Goal: Information Seeking & Learning: Learn about a topic

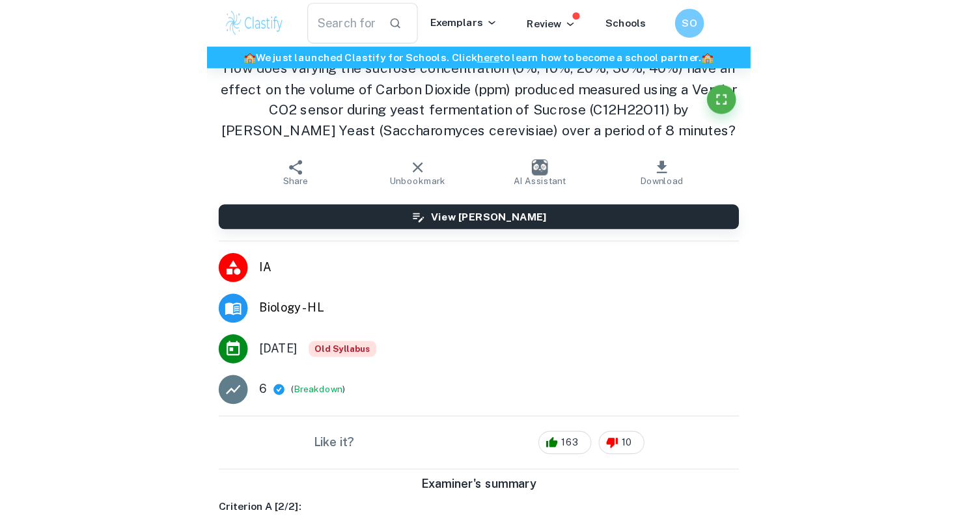
scroll to position [1531, 0]
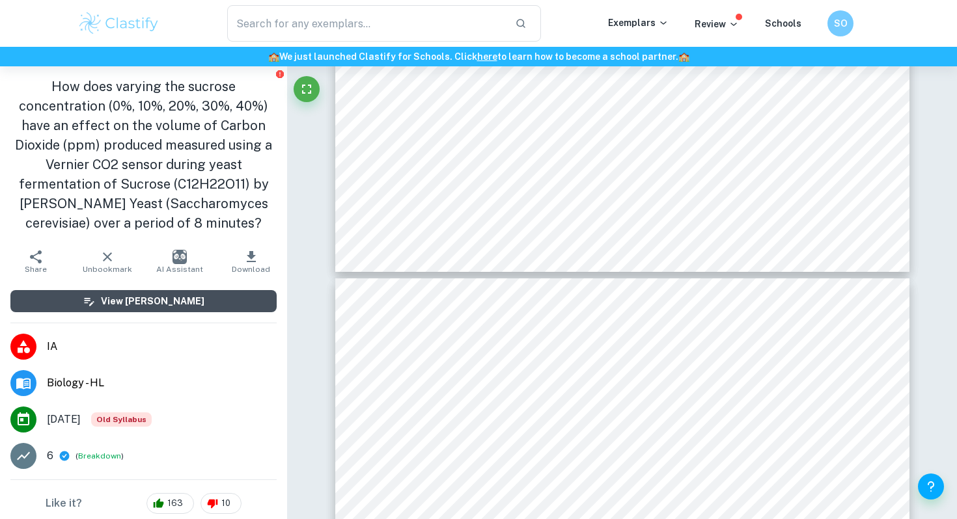
click at [167, 309] on button "View [PERSON_NAME]" at bounding box center [143, 301] width 266 height 22
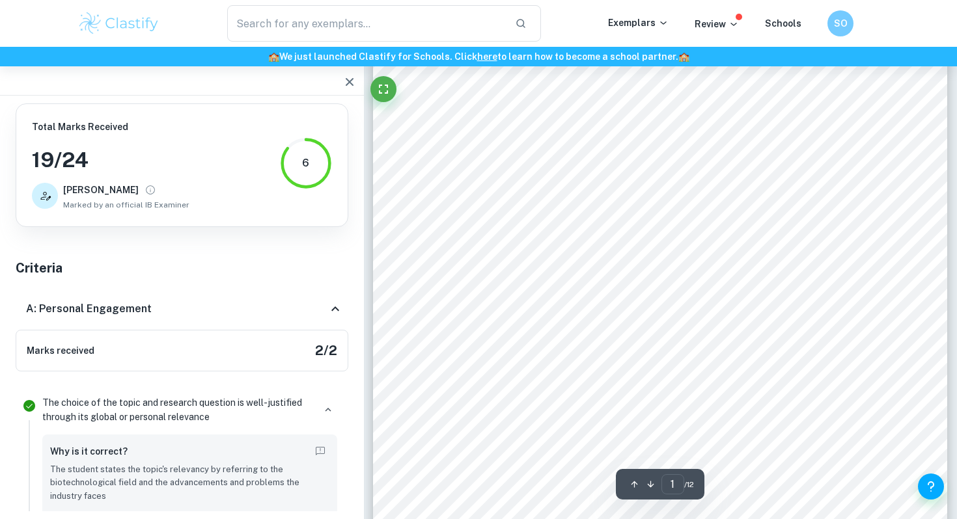
scroll to position [0, 0]
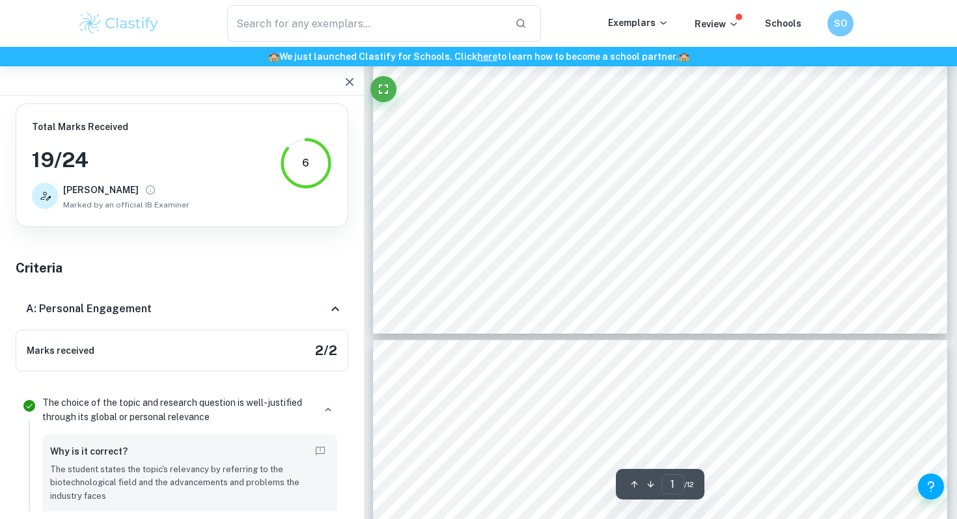
type input "2"
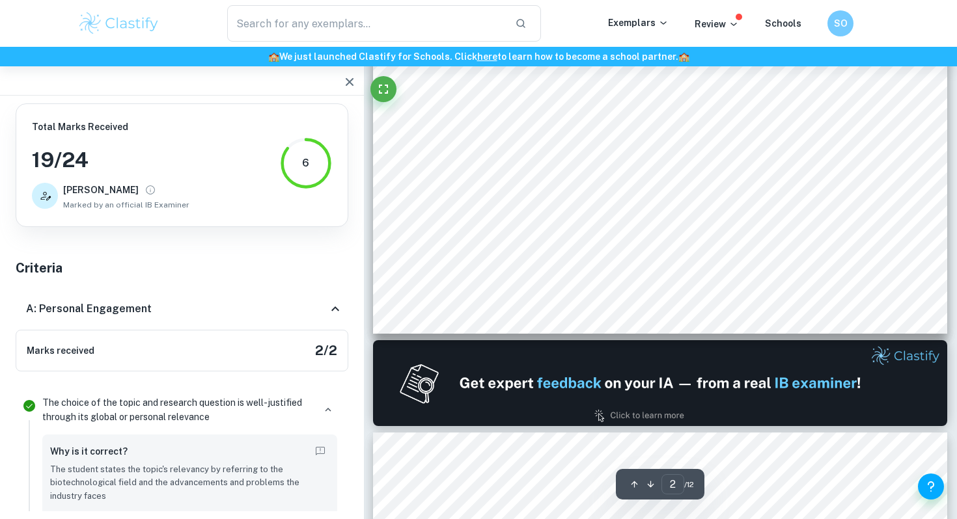
scroll to position [806, 0]
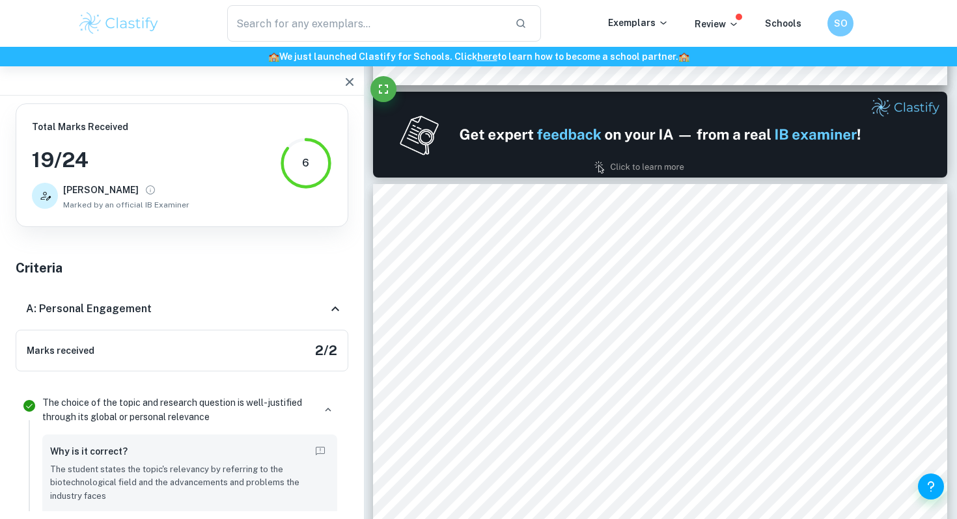
click at [343, 79] on icon "button" at bounding box center [350, 82] width 16 height 16
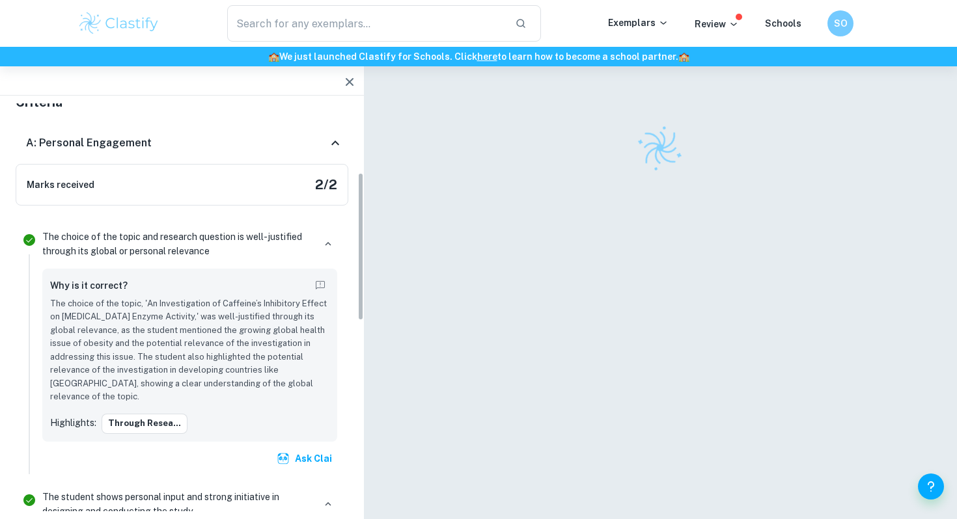
scroll to position [128, 0]
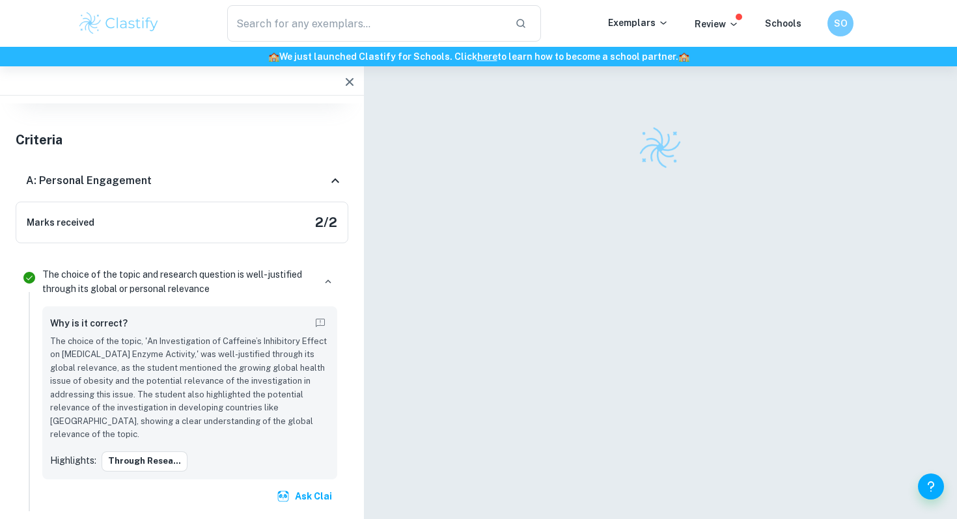
click at [271, 174] on div "A: Personal Engagement" at bounding box center [176, 181] width 301 height 16
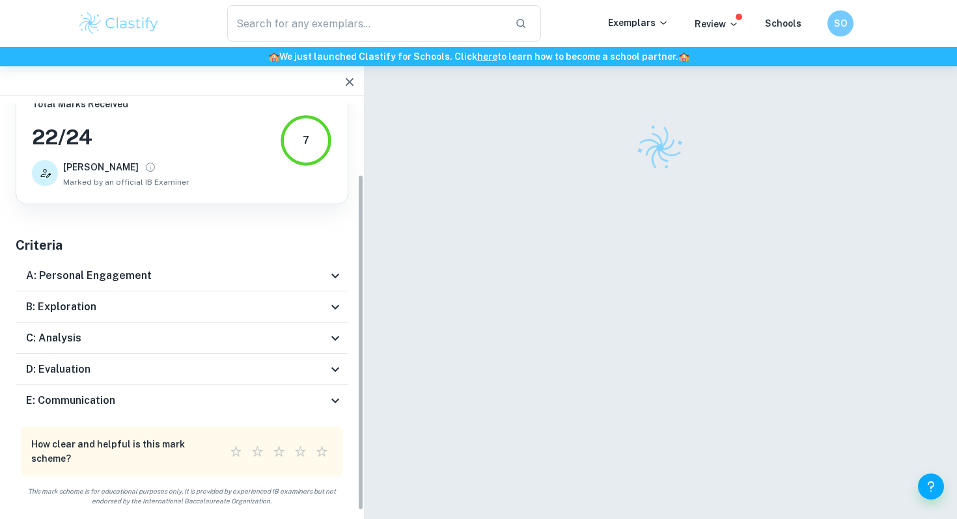
scroll to position [23, 0]
click at [260, 300] on div "B: Exploration" at bounding box center [176, 307] width 301 height 16
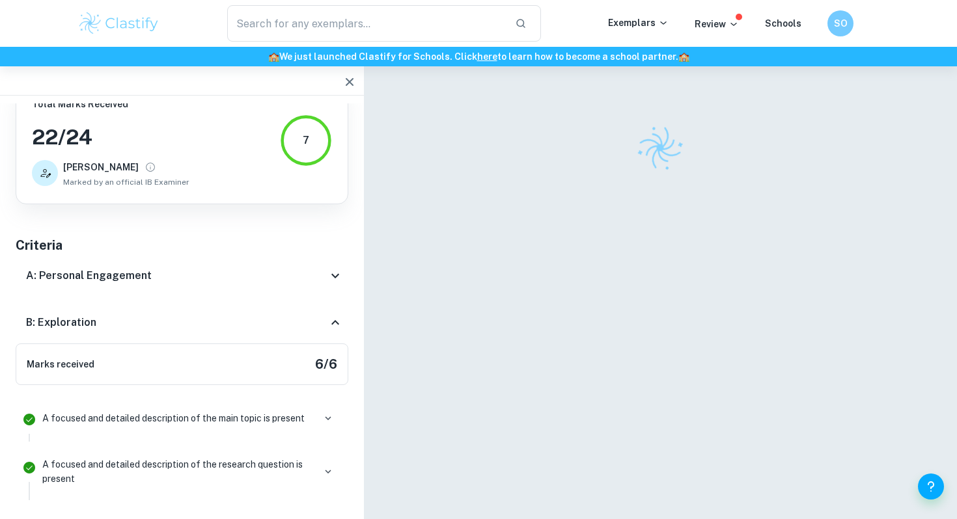
click at [270, 324] on div "B: Exploration" at bounding box center [176, 323] width 301 height 16
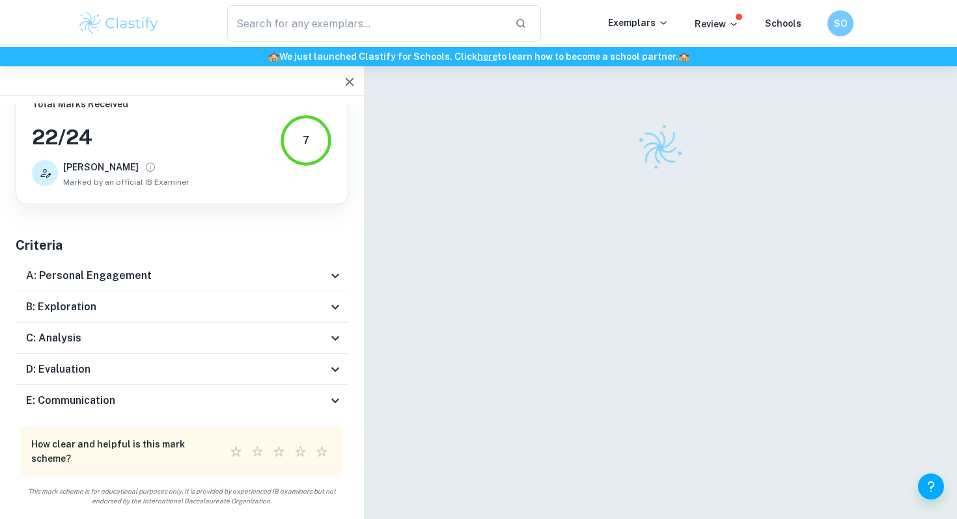
click at [350, 79] on icon "button" at bounding box center [350, 82] width 8 height 8
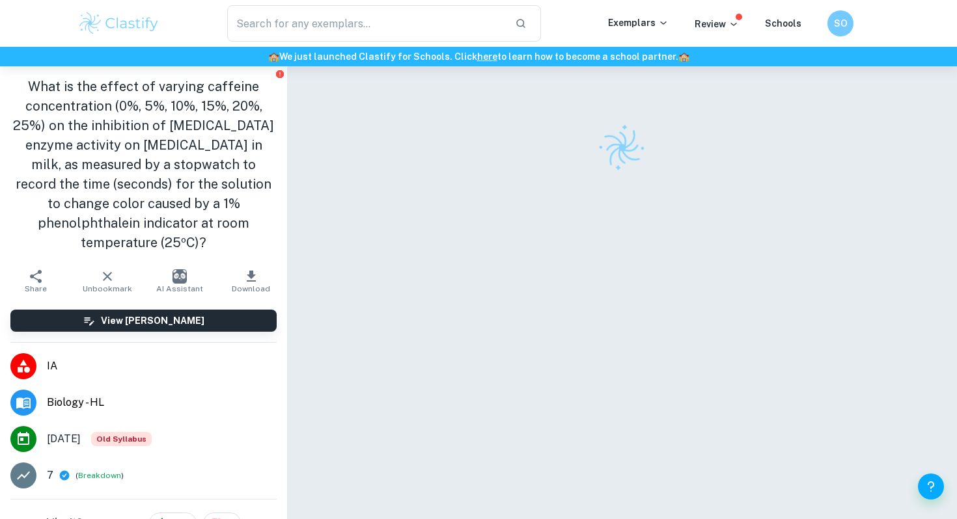
click at [849, 17] on div "SO" at bounding box center [840, 23] width 26 height 26
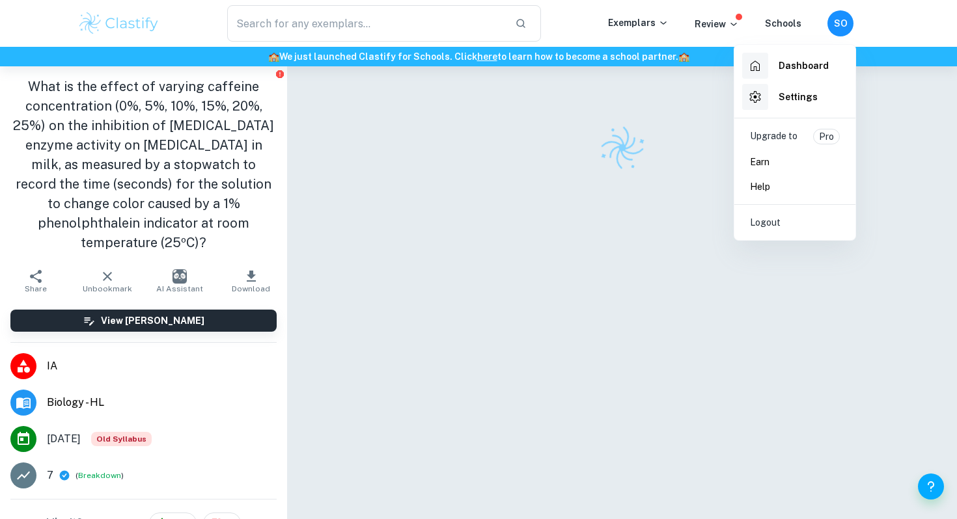
click at [806, 70] on h6 "Dashboard" at bounding box center [803, 66] width 50 height 14
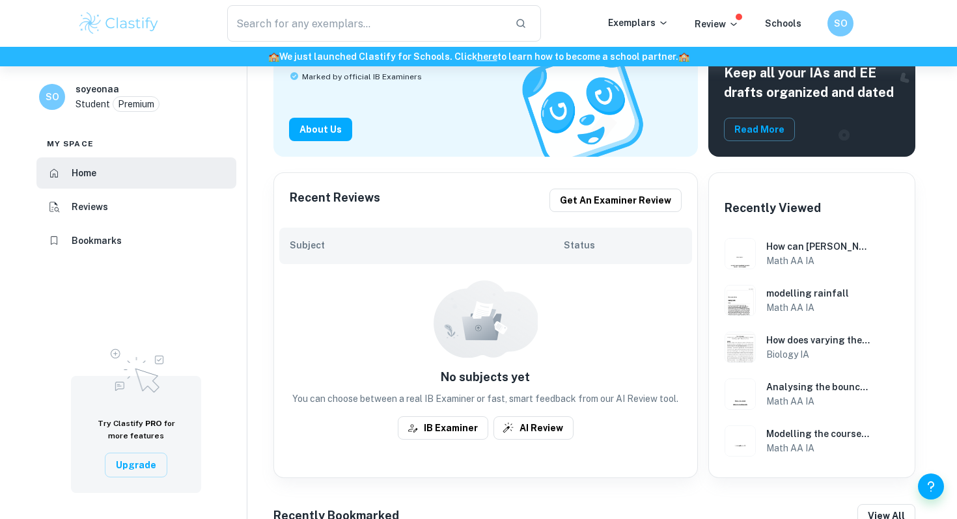
scroll to position [231, 0]
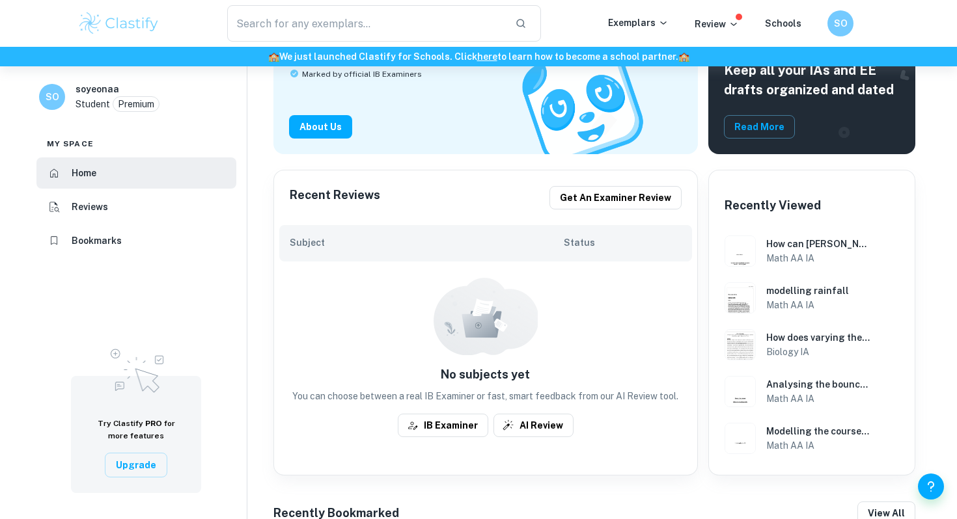
click at [173, 236] on li "Bookmarks" at bounding box center [136, 240] width 200 height 31
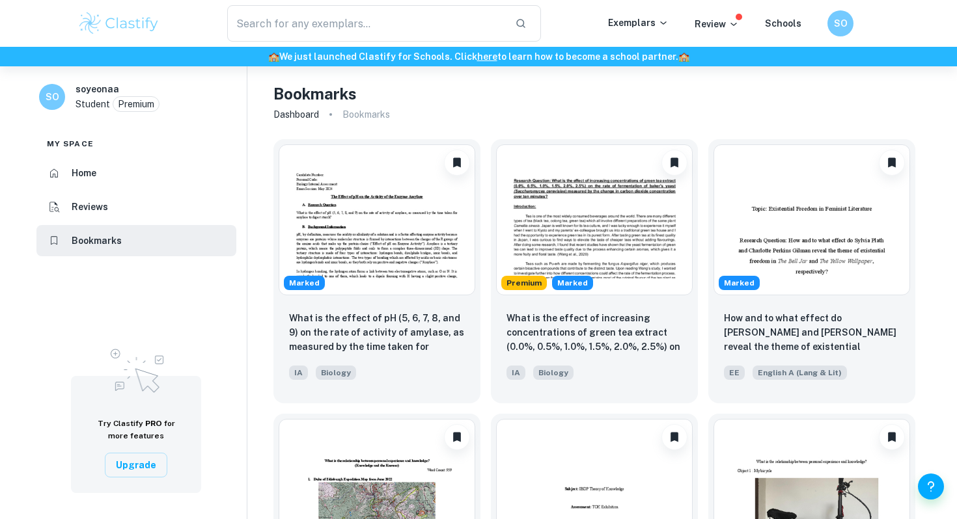
click at [579, 325] on p "What is the effect of increasing concentrations of green tea extract (0.0%, 0.5…" at bounding box center [594, 333] width 176 height 44
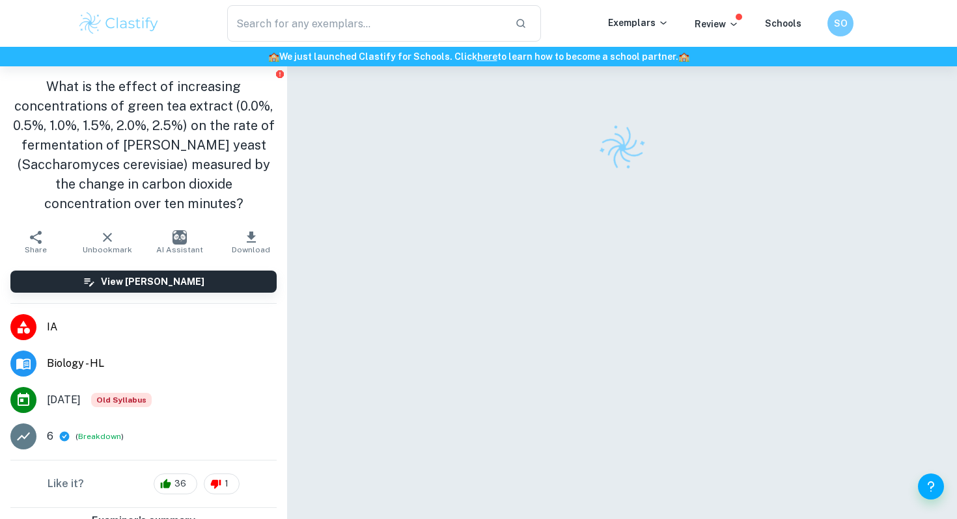
click at [200, 293] on div "View [PERSON_NAME]" at bounding box center [143, 281] width 287 height 43
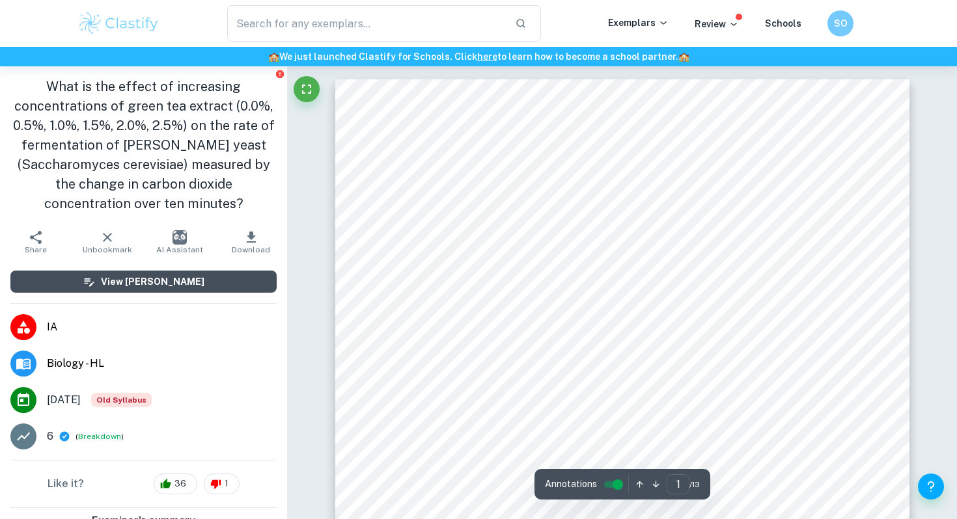
click at [167, 277] on h6 "View [PERSON_NAME]" at bounding box center [152, 282] width 103 height 14
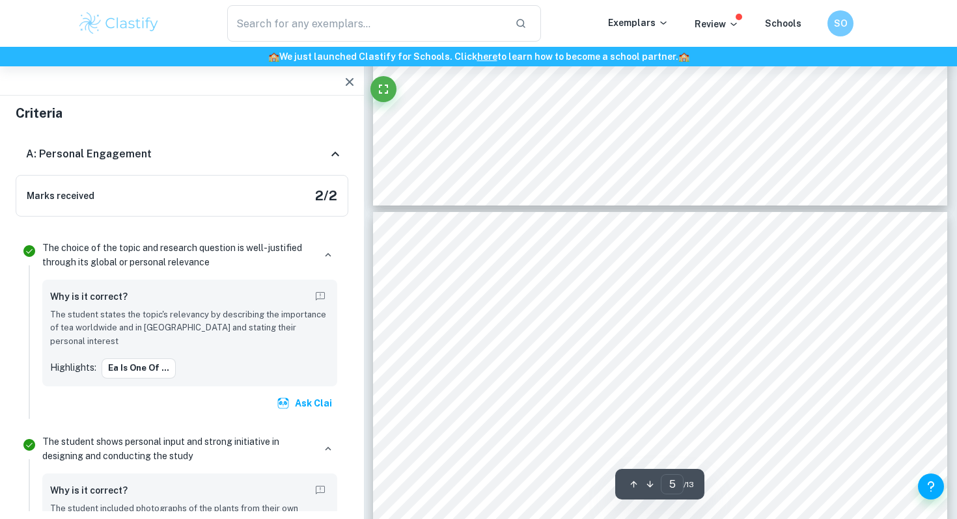
scroll to position [3325, 0]
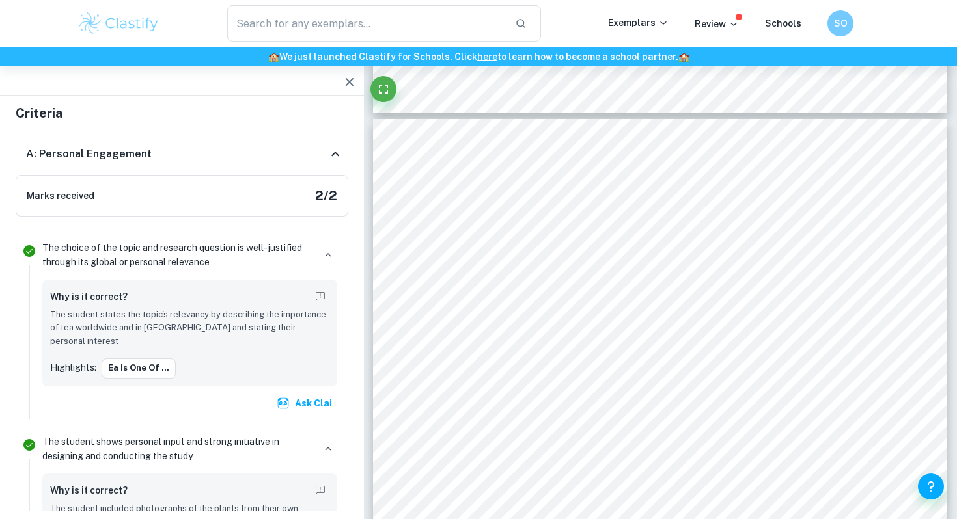
click at [331, 174] on div "A: Personal Engagement" at bounding box center [182, 154] width 333 height 42
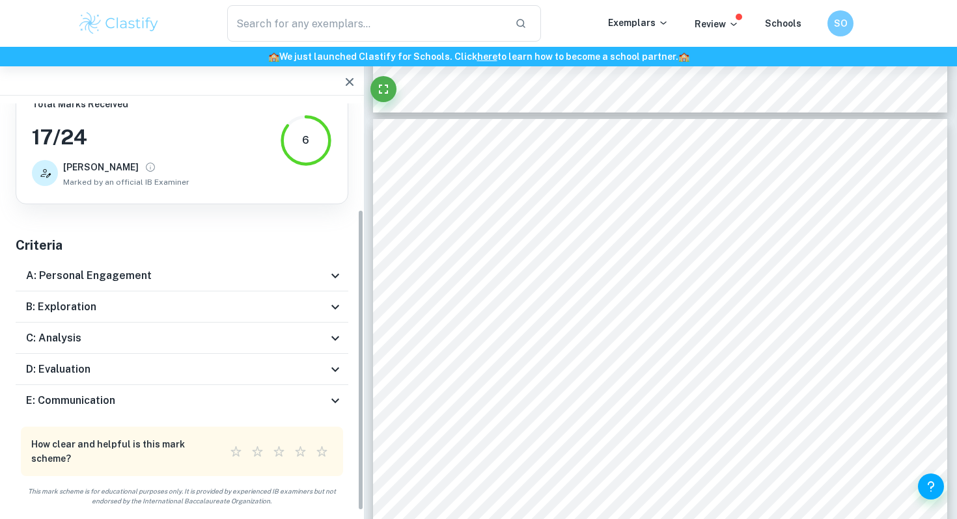
scroll to position [23, 0]
click at [340, 364] on icon at bounding box center [335, 370] width 16 height 16
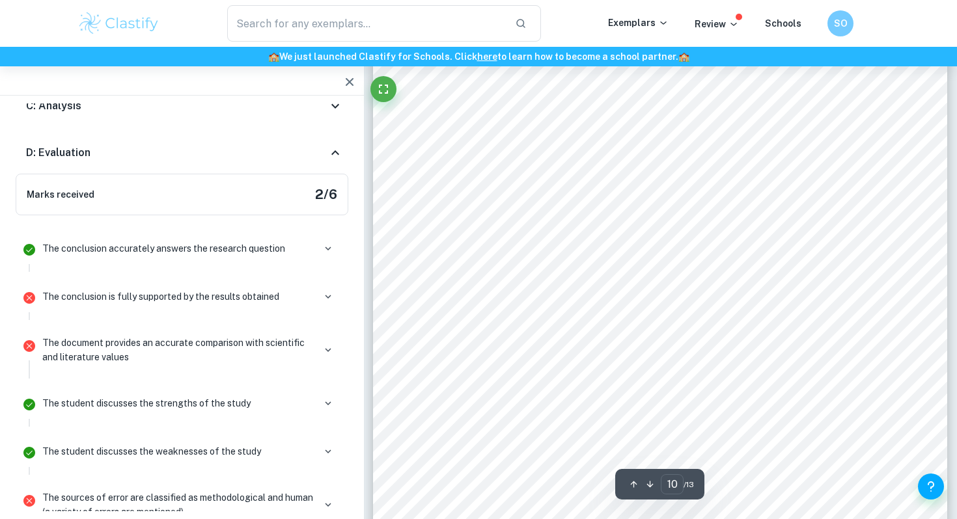
scroll to position [7507, 0]
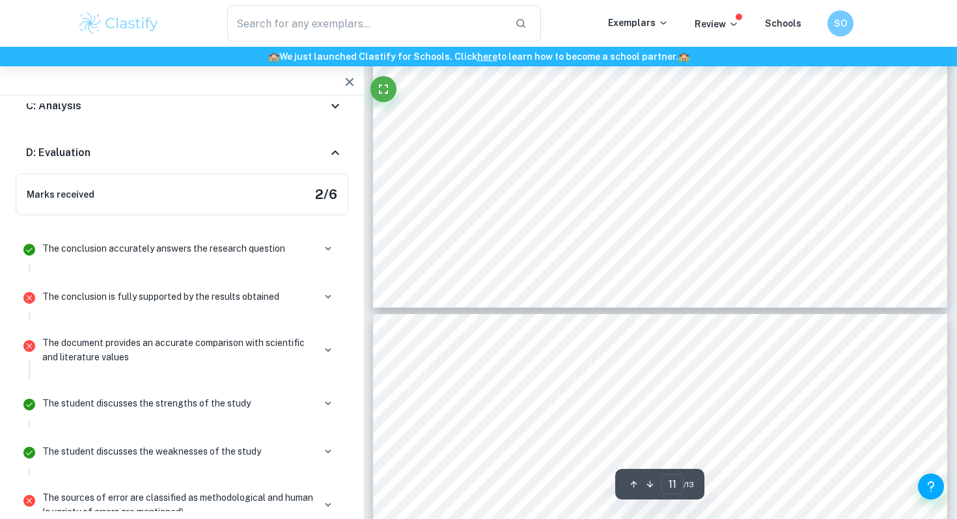
type input "12"
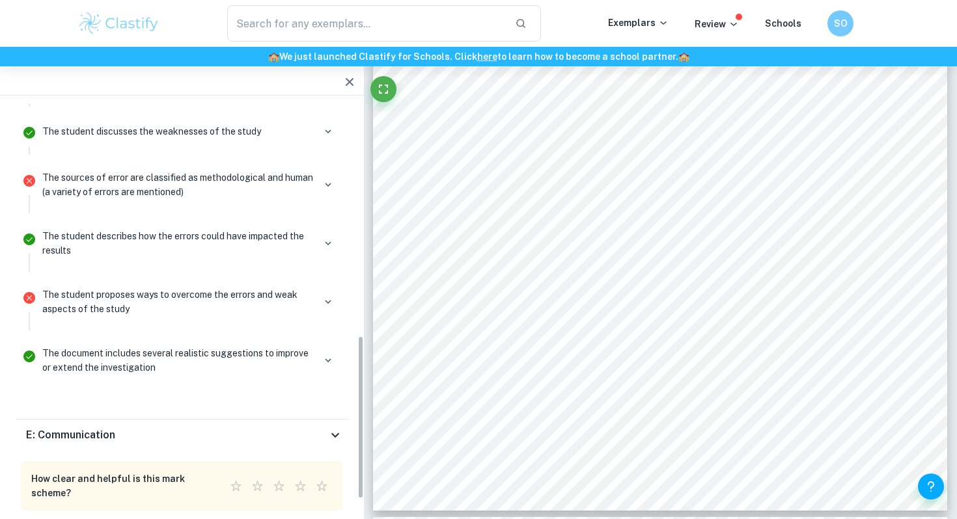
scroll to position [580, 0]
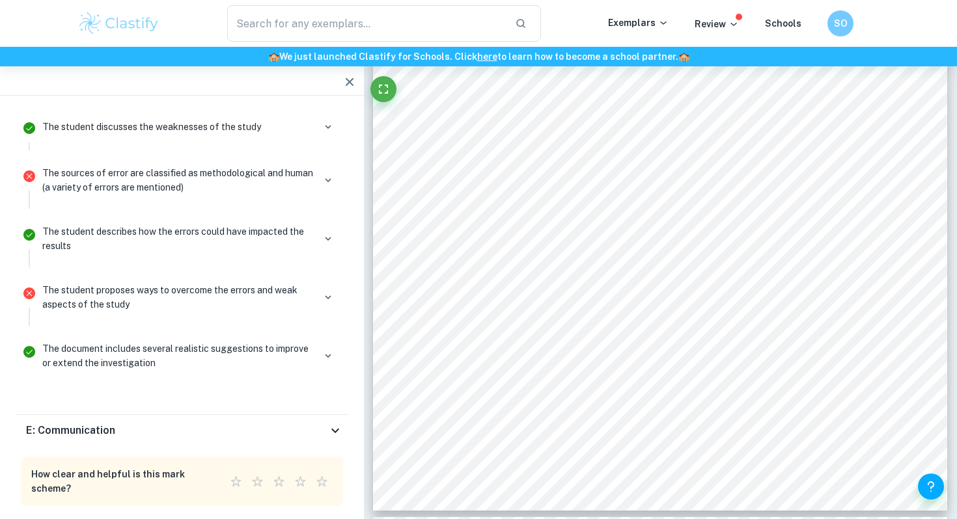
click at [320, 180] on button "button" at bounding box center [328, 180] width 18 height 18
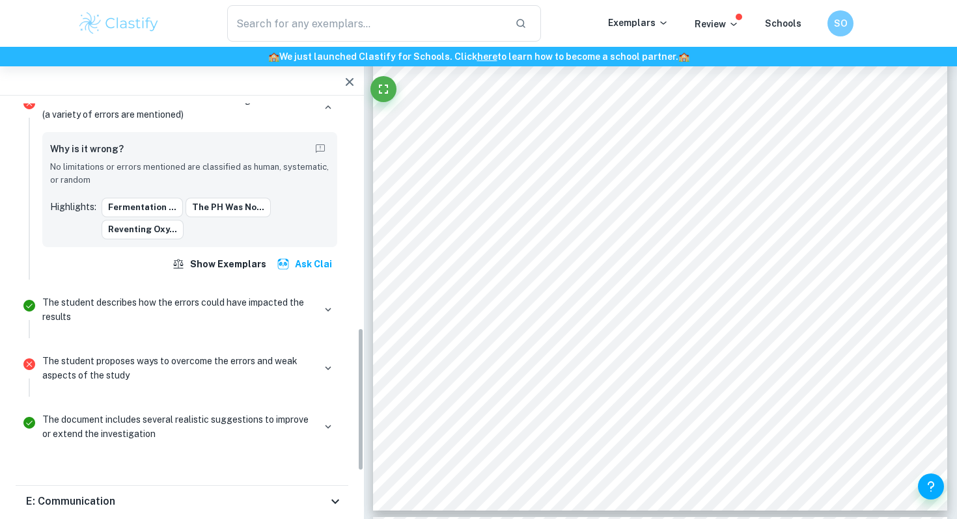
scroll to position [556, 0]
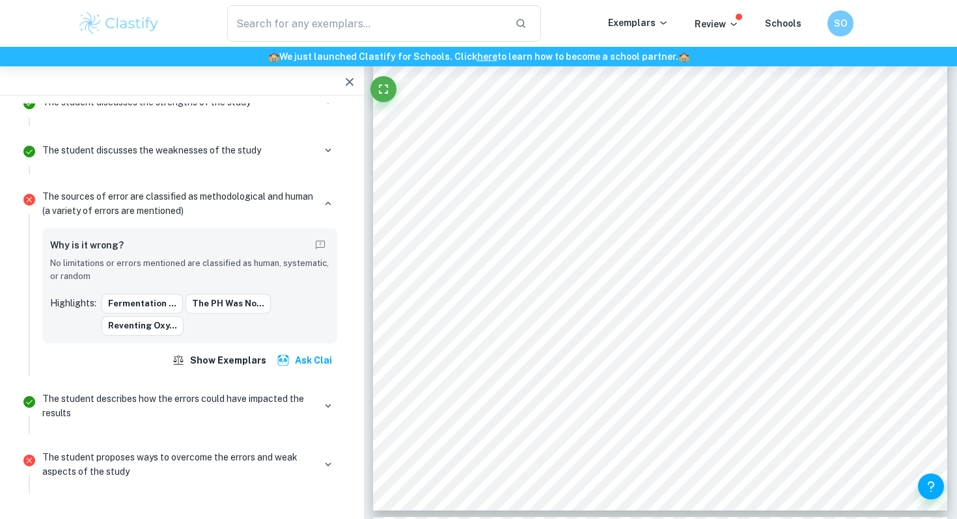
click at [348, 85] on icon "button" at bounding box center [350, 82] width 16 height 16
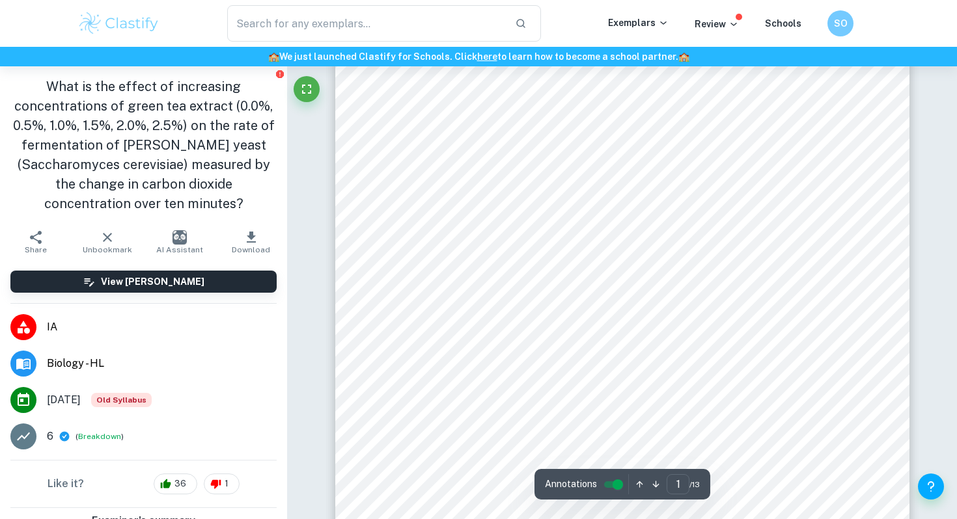
scroll to position [0, 0]
